Goal: Information Seeking & Learning: Learn about a topic

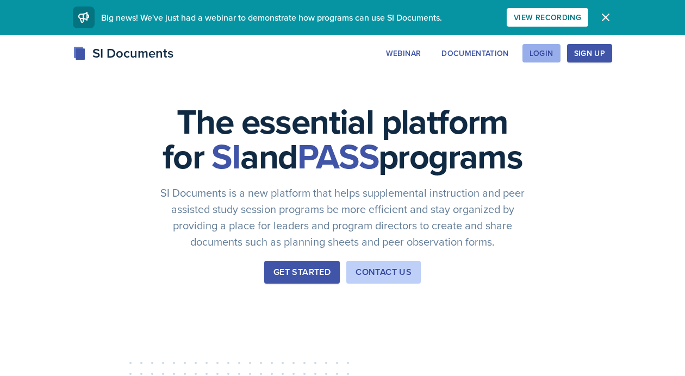
click at [555, 52] on button "Login" at bounding box center [541, 53] width 38 height 18
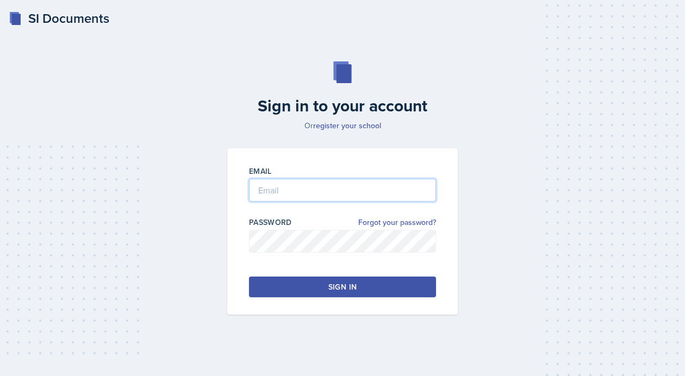
click at [293, 190] on input "email" at bounding box center [342, 190] width 187 height 23
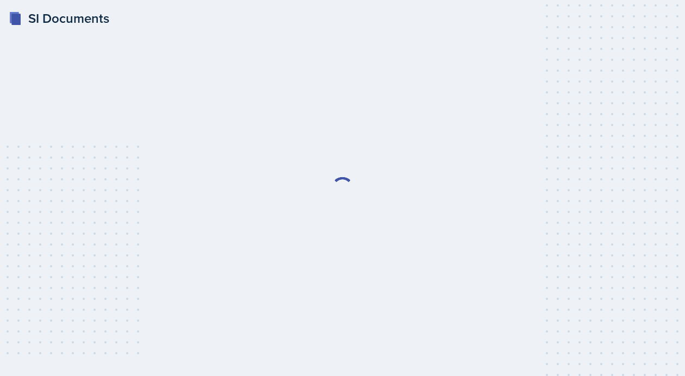
scroll to position [3205, 0]
click at [342, 194] on link "Login" at bounding box center [342, 195] width 21 height 12
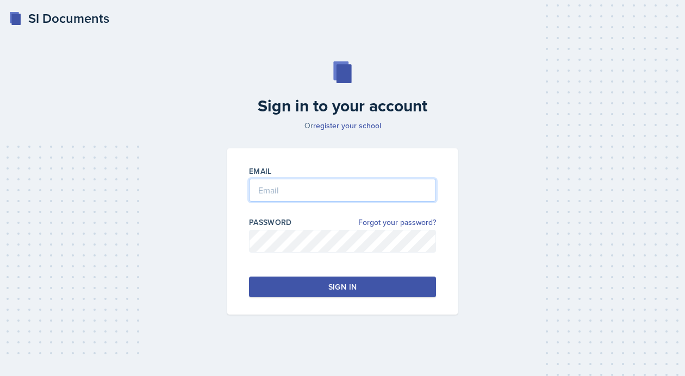
click at [341, 192] on input "email" at bounding box center [342, 190] width 187 height 23
type input "morenok41@gator.uhd.edu"
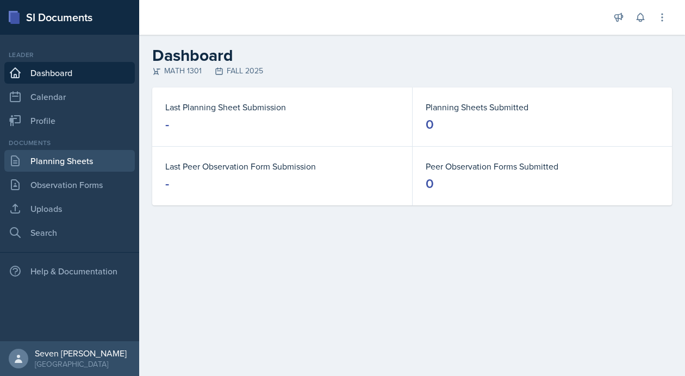
click at [58, 163] on link "Planning Sheets" at bounding box center [69, 161] width 130 height 22
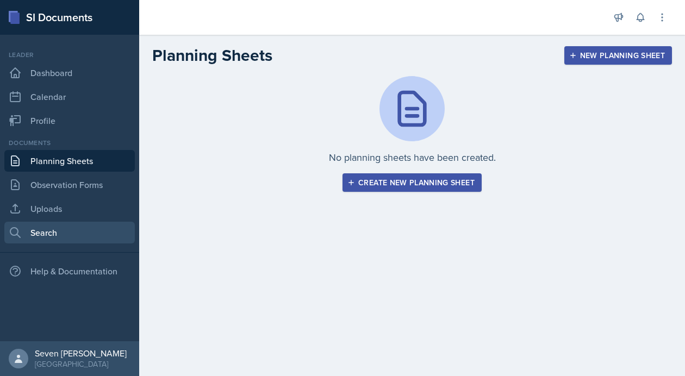
click at [49, 233] on link "Search" at bounding box center [69, 233] width 130 height 22
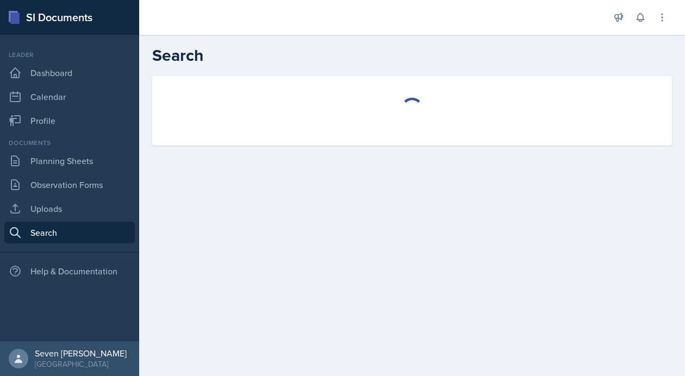
select select "all"
select select "1"
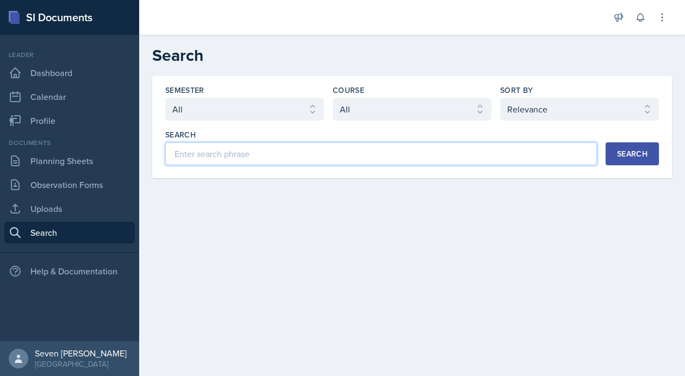
click at [272, 146] on input at bounding box center [380, 153] width 431 height 23
type input "history 1305"
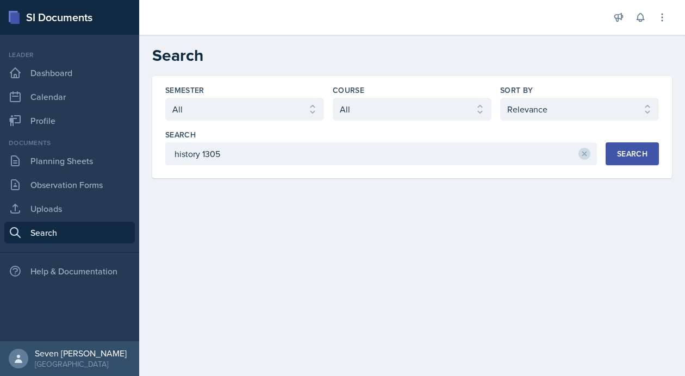
click at [632, 139] on div "Search history 1305 Search" at bounding box center [411, 147] width 493 height 36
click at [632, 154] on div "Search" at bounding box center [632, 153] width 30 height 9
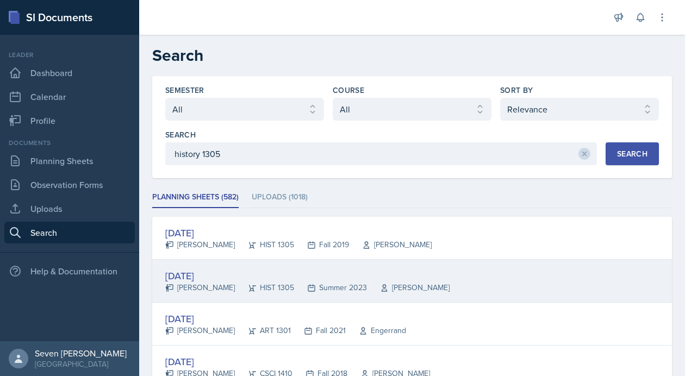
scroll to position [49, 0]
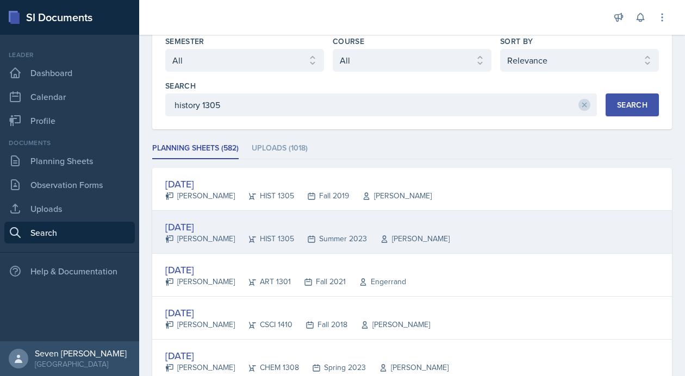
click at [208, 223] on div "Jun 14th, 2023" at bounding box center [307, 226] width 284 height 15
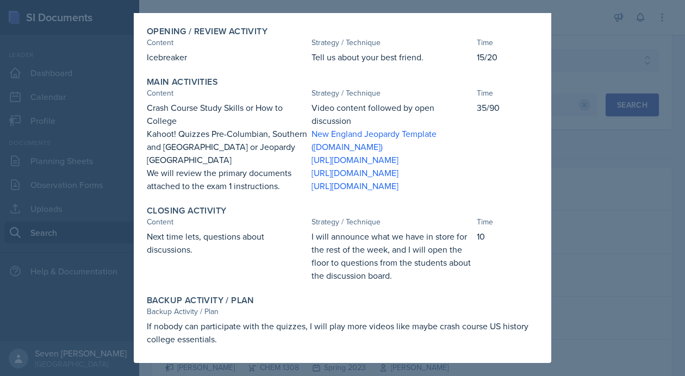
scroll to position [139, 0]
click at [340, 179] on link "https://create.kahoot.it/share/history-1301-exam-1/ee7c7509-9aaa-4681-b541-eecc…" at bounding box center [354, 173] width 87 height 12
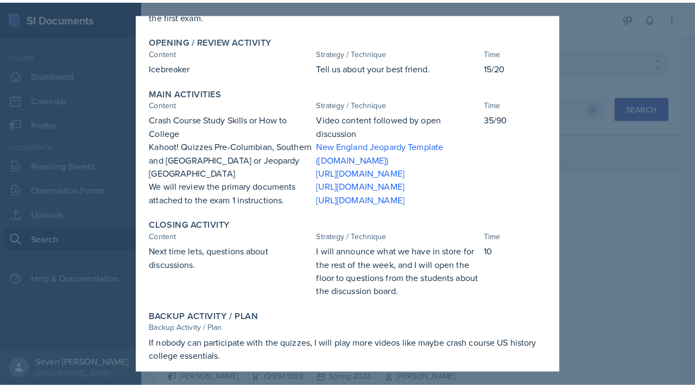
scroll to position [0, 0]
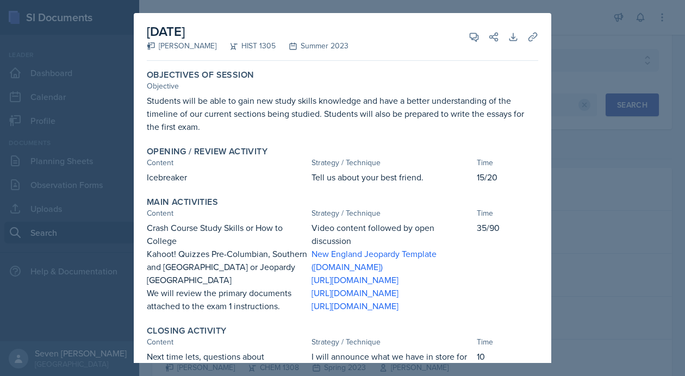
click at [601, 92] on div at bounding box center [342, 188] width 685 height 376
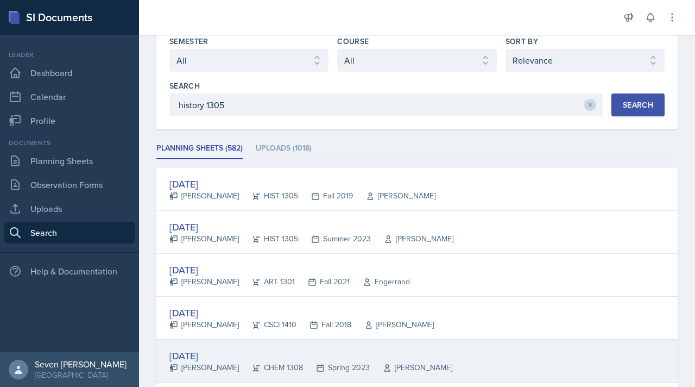
scroll to position [3195, 0]
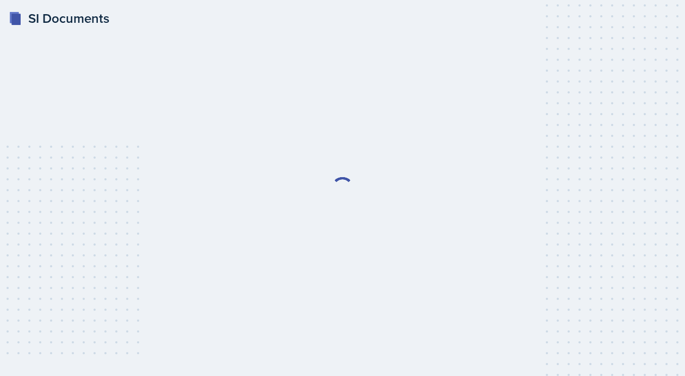
scroll to position [3205, 0]
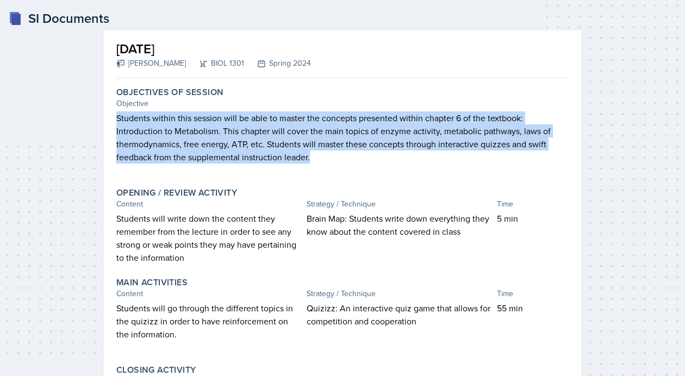
drag, startPoint x: 118, startPoint y: 121, endPoint x: 340, endPoint y: 156, distance: 224.5
type textarea "Students within this session will be able to master the concepts presented with…"
click at [340, 156] on p "Students within this session will be able to master the concepts presented with…" at bounding box center [342, 137] width 452 height 52
click at [291, 138] on p "Students within this session will be able to master the concepts presented with…" at bounding box center [342, 137] width 452 height 52
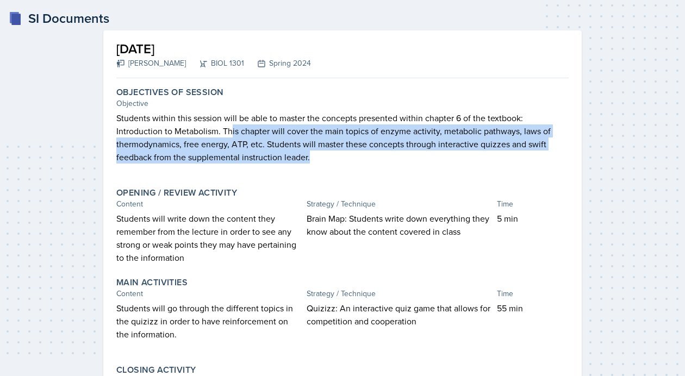
drag, startPoint x: 229, startPoint y: 129, endPoint x: 313, endPoint y: 153, distance: 87.0
click at [313, 153] on p "Students within this session will be able to master the concepts presented with…" at bounding box center [342, 137] width 452 height 52
click at [360, 147] on p "Students within this session will be able to master the concepts presented with…" at bounding box center [342, 137] width 452 height 52
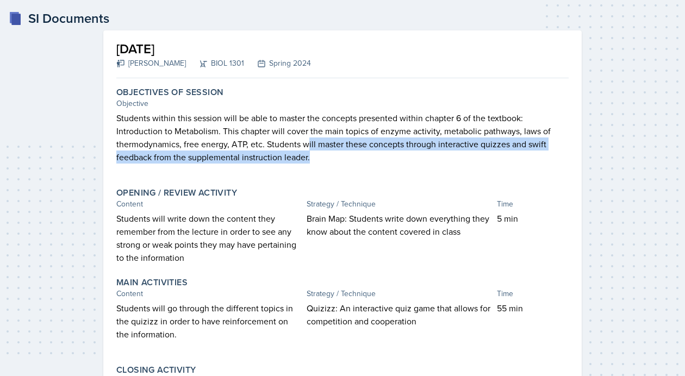
drag, startPoint x: 306, startPoint y: 142, endPoint x: 329, endPoint y: 161, distance: 30.1
click at [329, 161] on p "Students within this session will be able to master the concepts presented with…" at bounding box center [342, 137] width 452 height 52
click at [315, 153] on p "Students within this session will be able to master the concepts presented with…" at bounding box center [342, 137] width 452 height 52
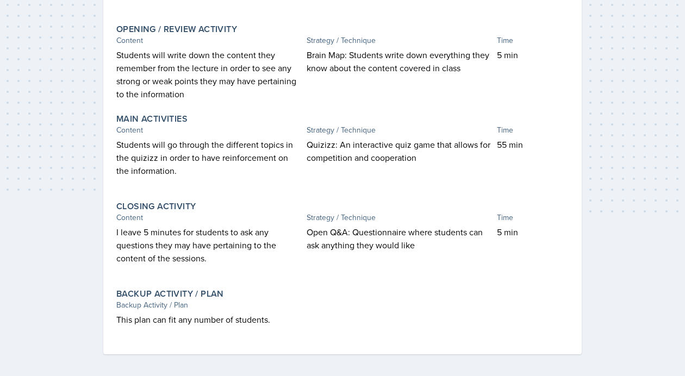
scroll to position [172, 0]
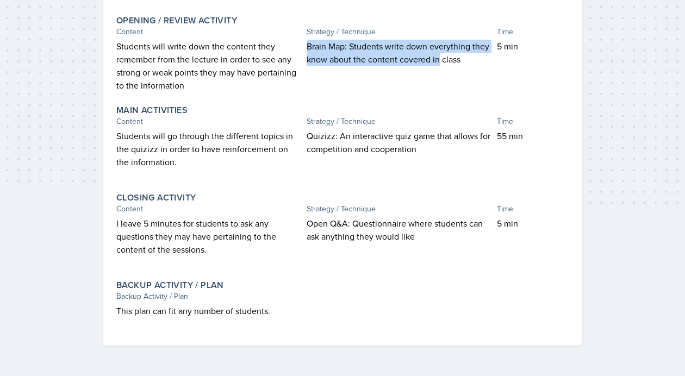
drag, startPoint x: 308, startPoint y: 48, endPoint x: 440, endPoint y: 65, distance: 133.1
click at [440, 65] on p "Brain Map: Students write down everything they know about the content covered i…" at bounding box center [399, 53] width 186 height 26
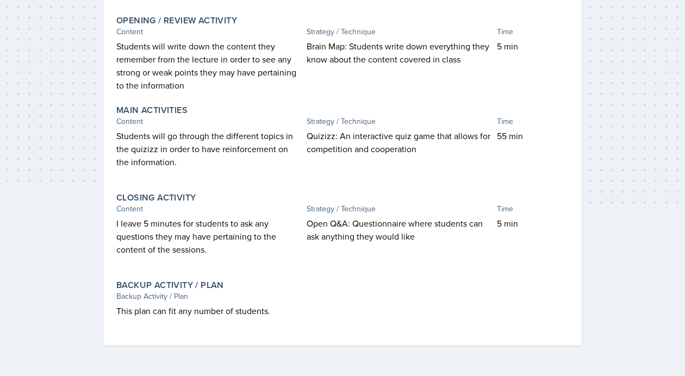
click at [235, 34] on div "Content" at bounding box center [209, 31] width 186 height 11
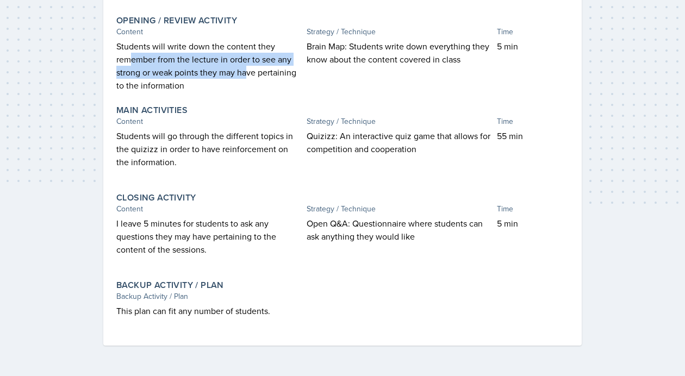
drag, startPoint x: 129, startPoint y: 57, endPoint x: 246, endPoint y: 68, distance: 116.8
click at [246, 68] on p "Students will write down the content they remember from the lecture in order to…" at bounding box center [209, 66] width 186 height 52
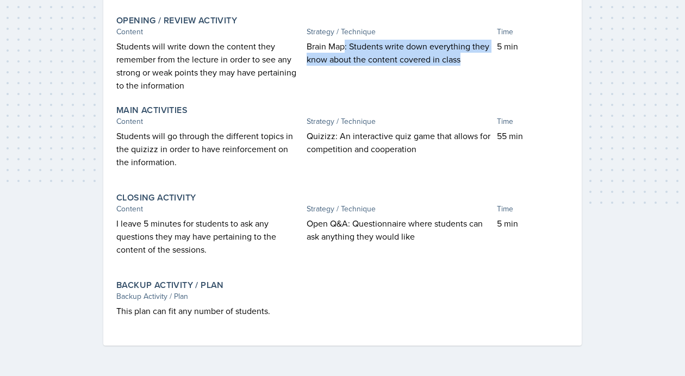
drag, startPoint x: 345, startPoint y: 47, endPoint x: 444, endPoint y: 73, distance: 102.9
click at [444, 73] on div "Brain Map: Students write down everything they know about the content covered i…" at bounding box center [399, 66] width 186 height 52
click at [380, 67] on p at bounding box center [399, 71] width 186 height 11
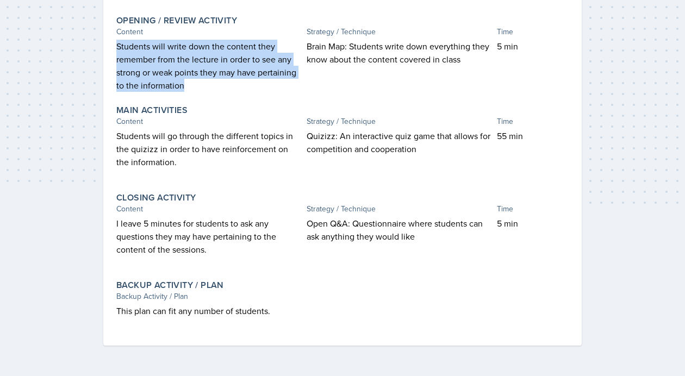
drag, startPoint x: 191, startPoint y: 86, endPoint x: 114, endPoint y: 47, distance: 86.7
click at [114, 47] on div "Opening / Review Activity Content Strategy / Technique Time Students will write…" at bounding box center [342, 53] width 461 height 85
click at [242, 54] on p "Students will write down the content they remember from the lecture in order to…" at bounding box center [209, 66] width 186 height 52
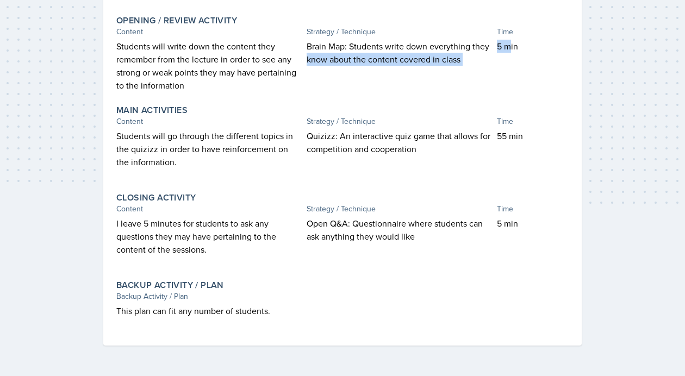
drag, startPoint x: 509, startPoint y: 47, endPoint x: 494, endPoint y: 47, distance: 14.7
click at [494, 47] on div "Students will write down the content they remember from the lecture in order to…" at bounding box center [342, 66] width 452 height 52
click at [318, 146] on p "Quizizz: An interactive quiz game that allows for competition and cooperation" at bounding box center [399, 142] width 186 height 26
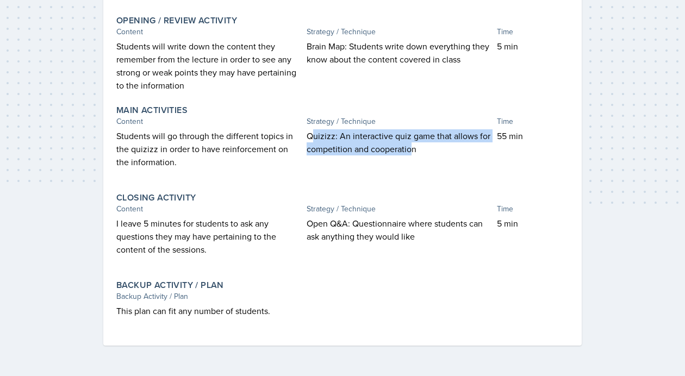
drag, startPoint x: 411, startPoint y: 148, endPoint x: 310, endPoint y: 130, distance: 102.5
click at [310, 130] on p "Quizizz: An interactive quiz game that allows for competition and cooperation" at bounding box center [399, 142] width 186 height 26
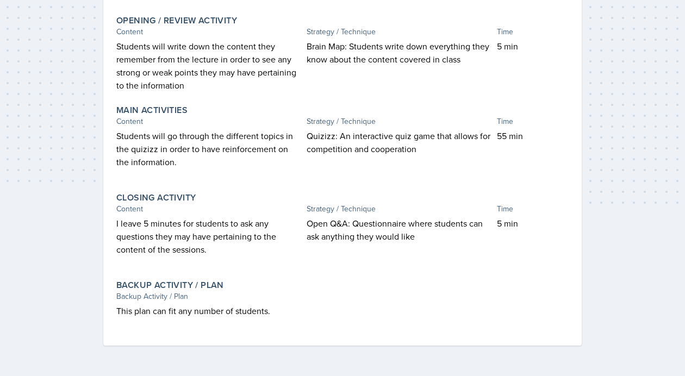
click at [434, 149] on p "Quizizz: An interactive quiz game that allows for competition and cooperation" at bounding box center [399, 142] width 186 height 26
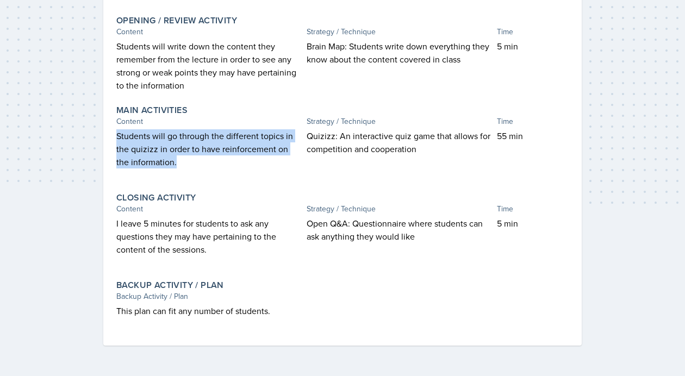
drag, startPoint x: 164, startPoint y: 161, endPoint x: 115, endPoint y: 134, distance: 55.5
click at [115, 134] on div "Main Activities Content Strategy / Technique Time Students will go through the …" at bounding box center [342, 142] width 461 height 83
click at [201, 154] on p "Students will go through the different topics in the quizizz in order to have r…" at bounding box center [209, 148] width 186 height 39
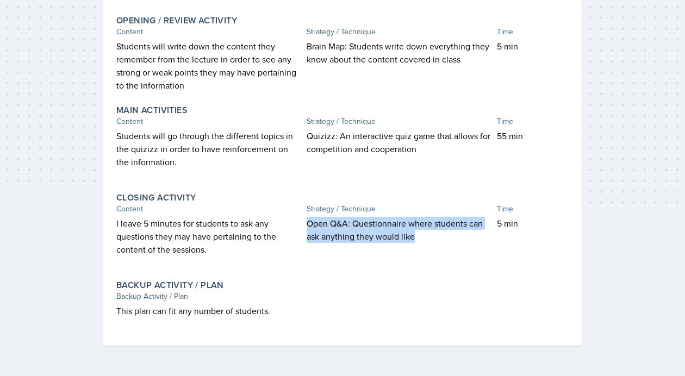
drag, startPoint x: 416, startPoint y: 239, endPoint x: 315, endPoint y: 216, distance: 102.9
click at [315, 217] on p "Open Q&A: Questionnaire where students can ask anything they would like" at bounding box center [399, 230] width 186 height 26
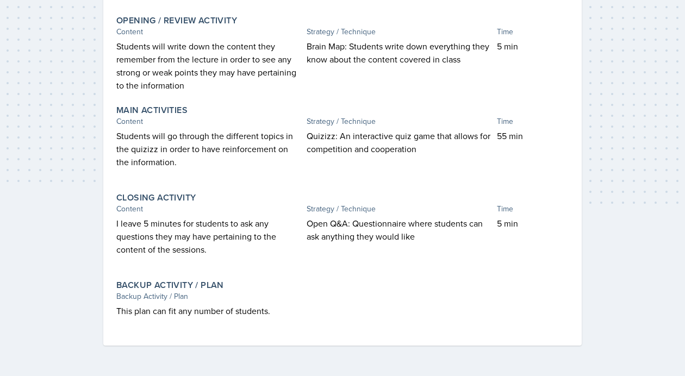
click at [192, 240] on p "I leave 5 minutes for students to ask any questions they may have pertaining to…" at bounding box center [209, 236] width 186 height 39
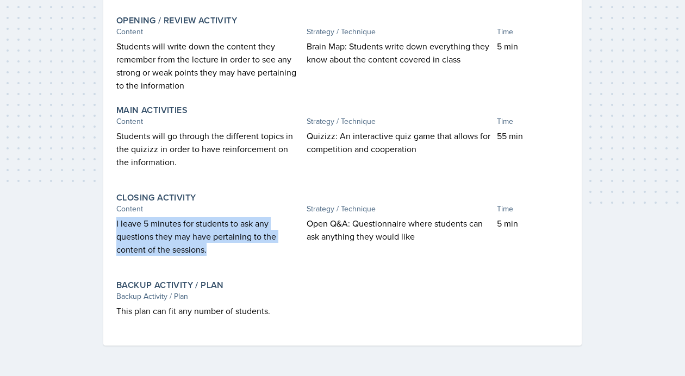
drag, startPoint x: 205, startPoint y: 249, endPoint x: 109, endPoint y: 217, distance: 101.9
click at [109, 217] on div "March 25th, 2024 Maximiliano Perez BIOL 1301 Spring 2024 Autosaving Objectives …" at bounding box center [342, 101] width 478 height 487
click at [217, 238] on p "I leave 5 minutes for students to ask any questions they may have pertaining to…" at bounding box center [209, 236] width 186 height 39
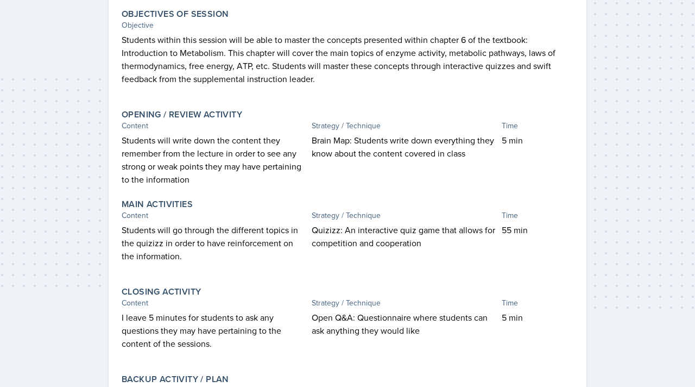
scroll to position [3195, 0]
